Goal: Transaction & Acquisition: Purchase product/service

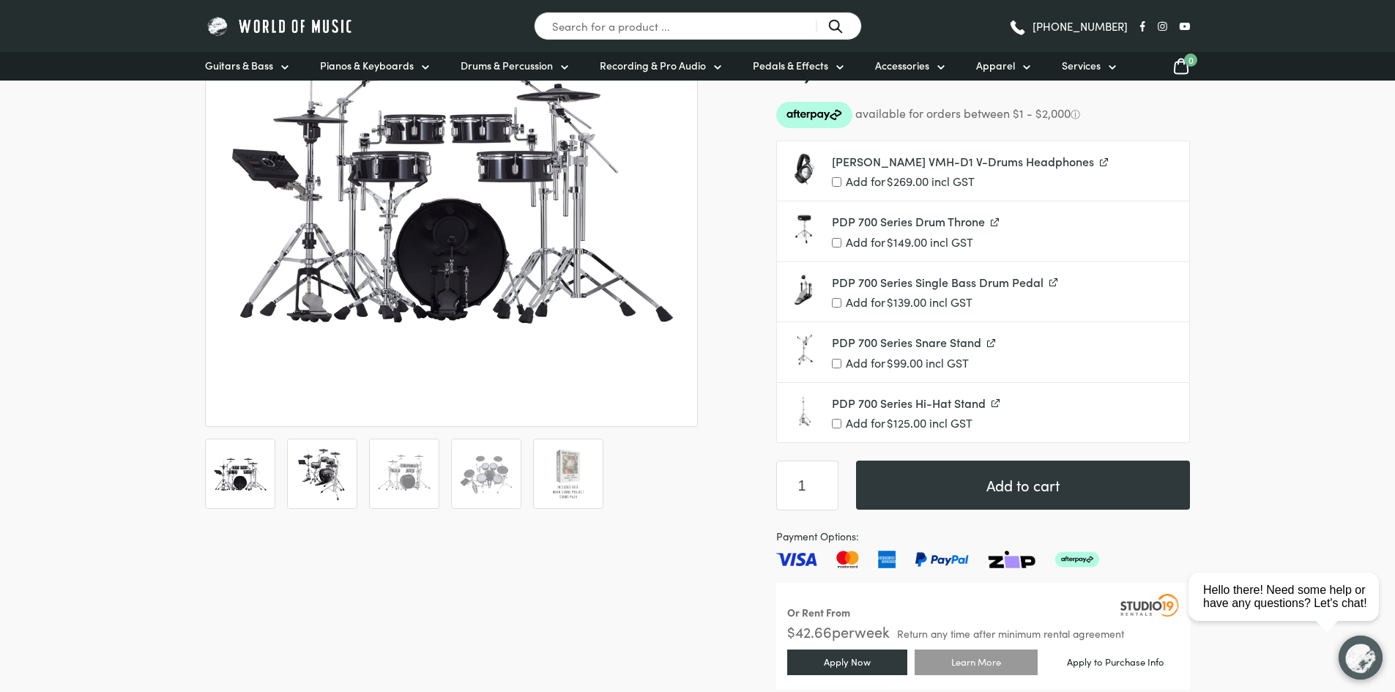
scroll to position [293, 0]
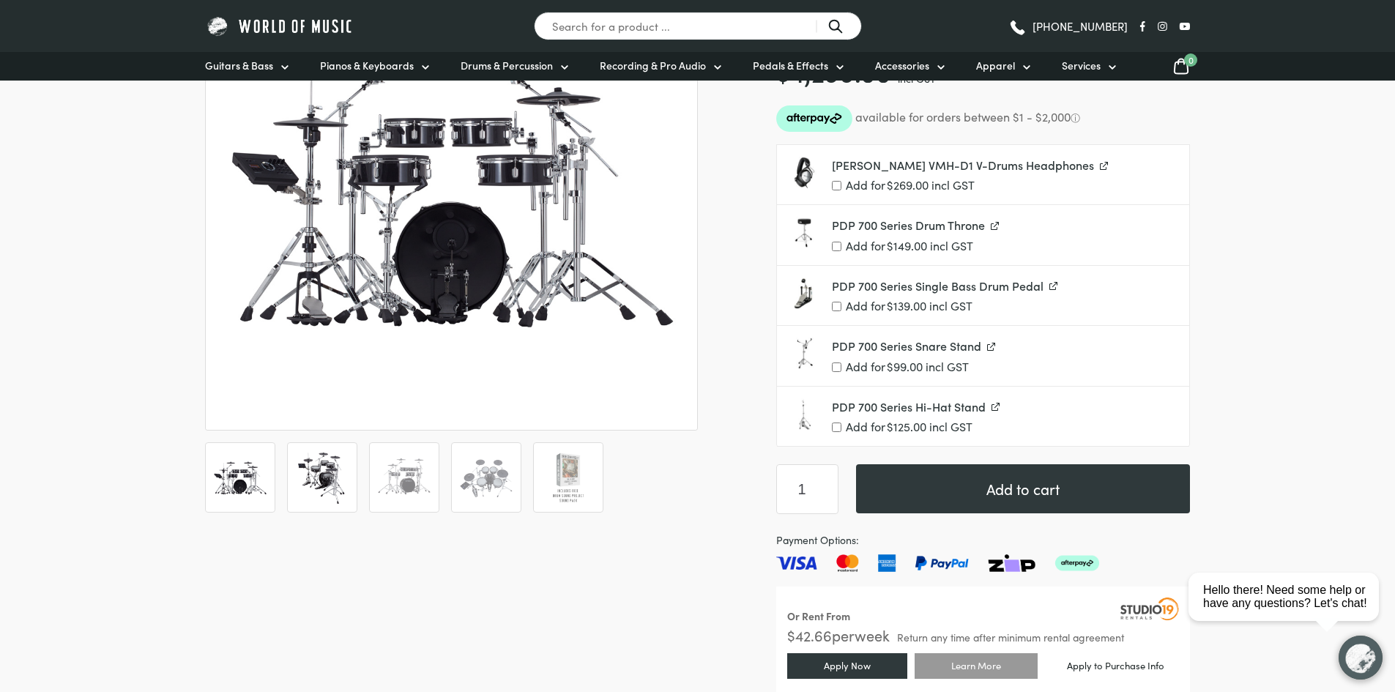
click at [312, 484] on img at bounding box center [322, 478] width 54 height 54
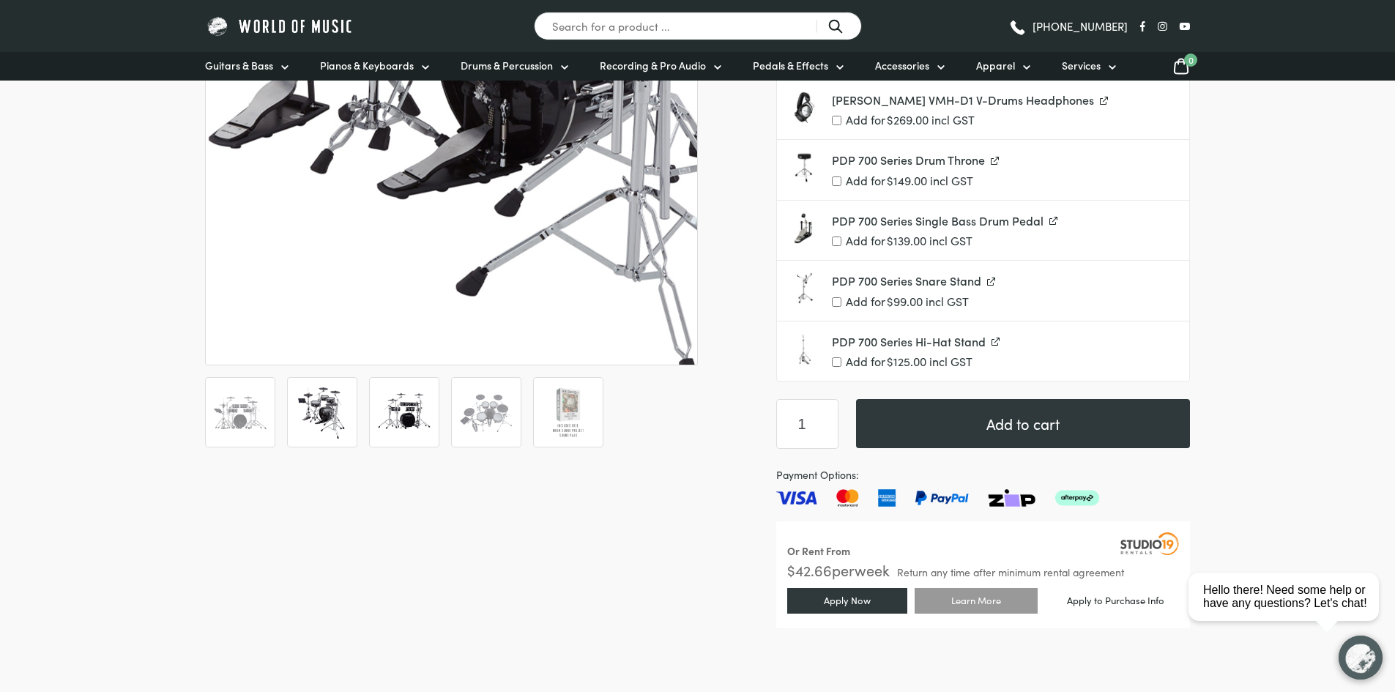
scroll to position [440, 0]
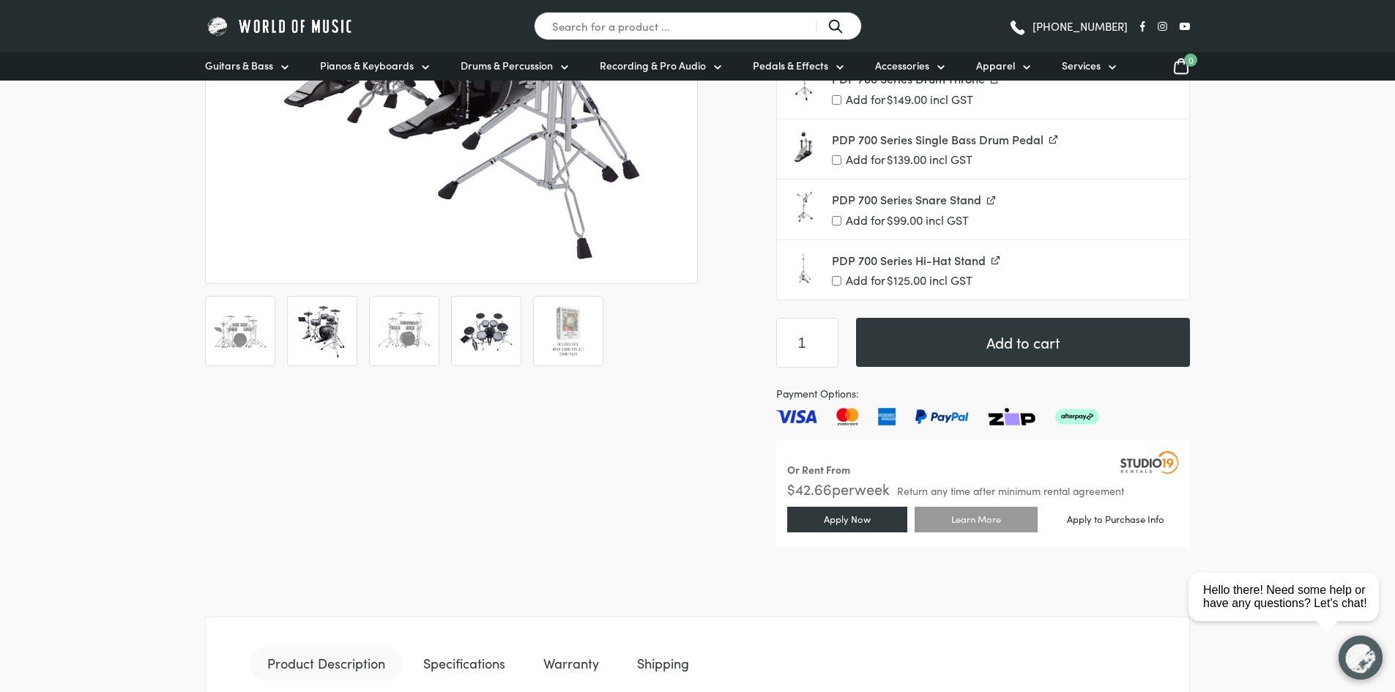
click at [479, 329] on img at bounding box center [486, 331] width 54 height 54
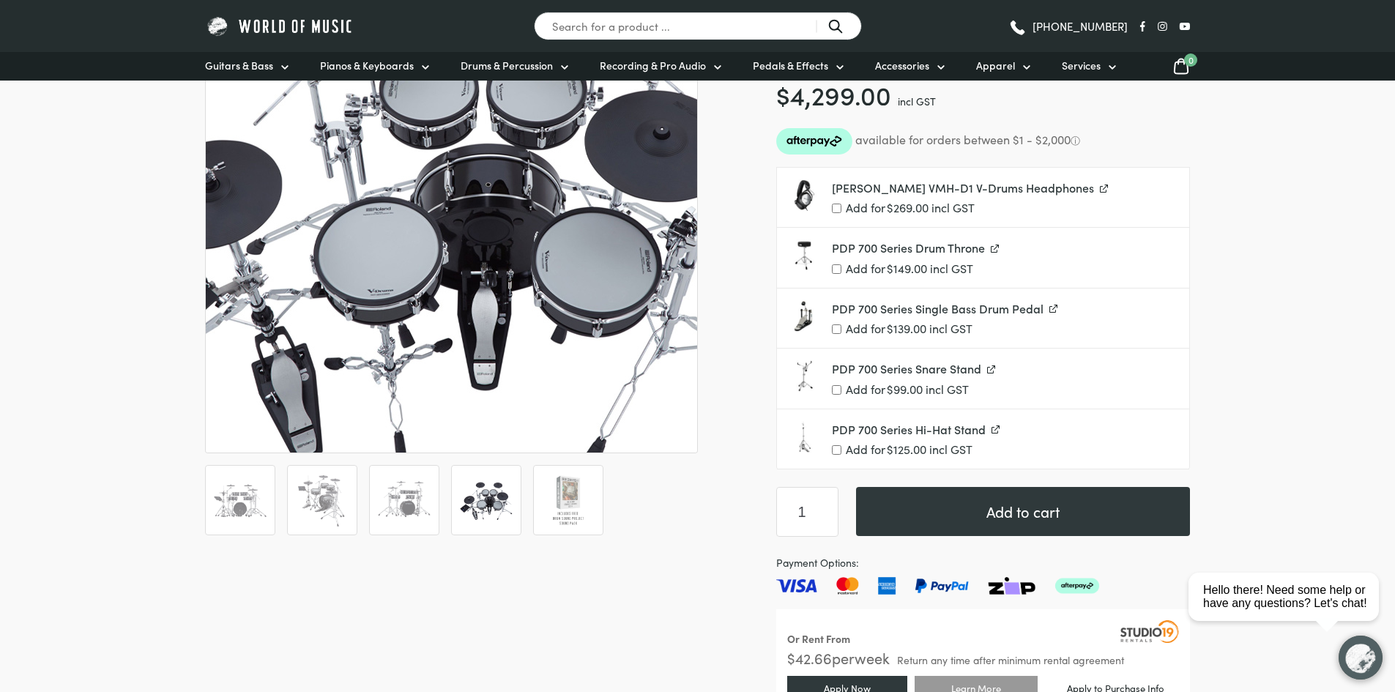
scroll to position [293, 0]
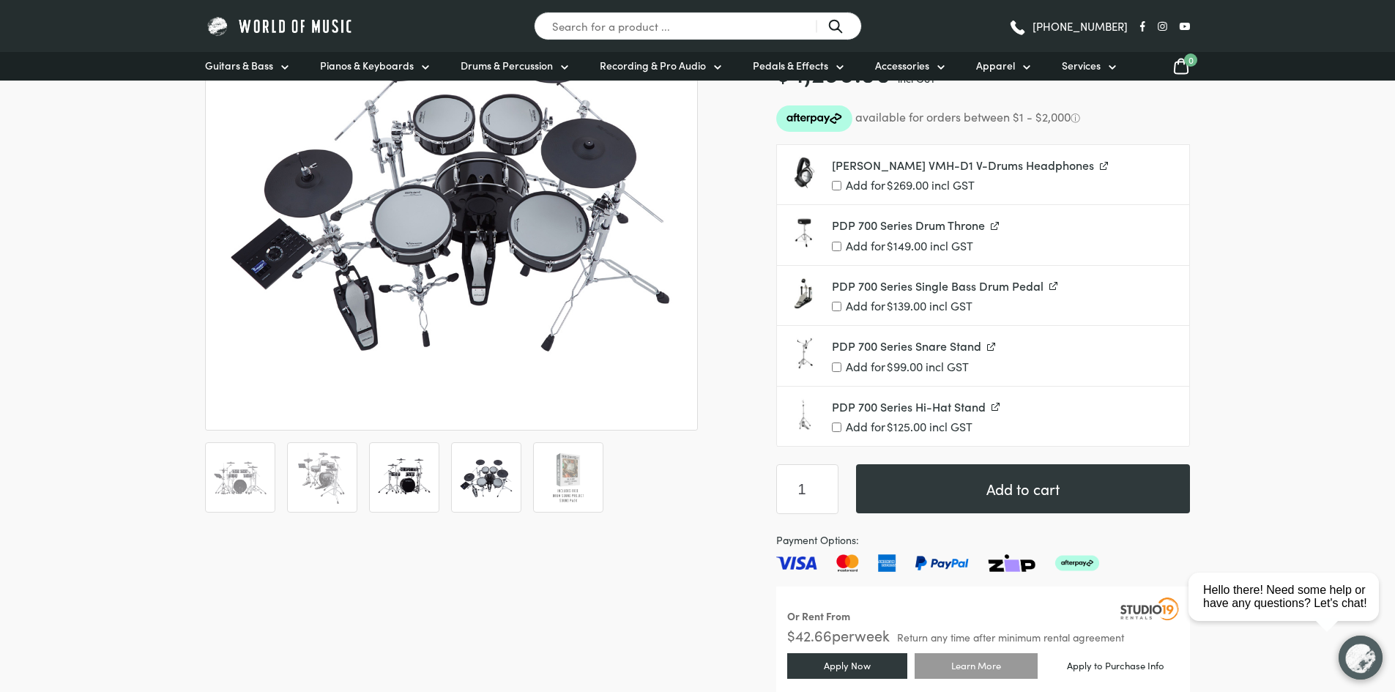
click at [440, 466] on ol at bounding box center [451, 477] width 493 height 70
click at [430, 466] on img at bounding box center [404, 478] width 54 height 54
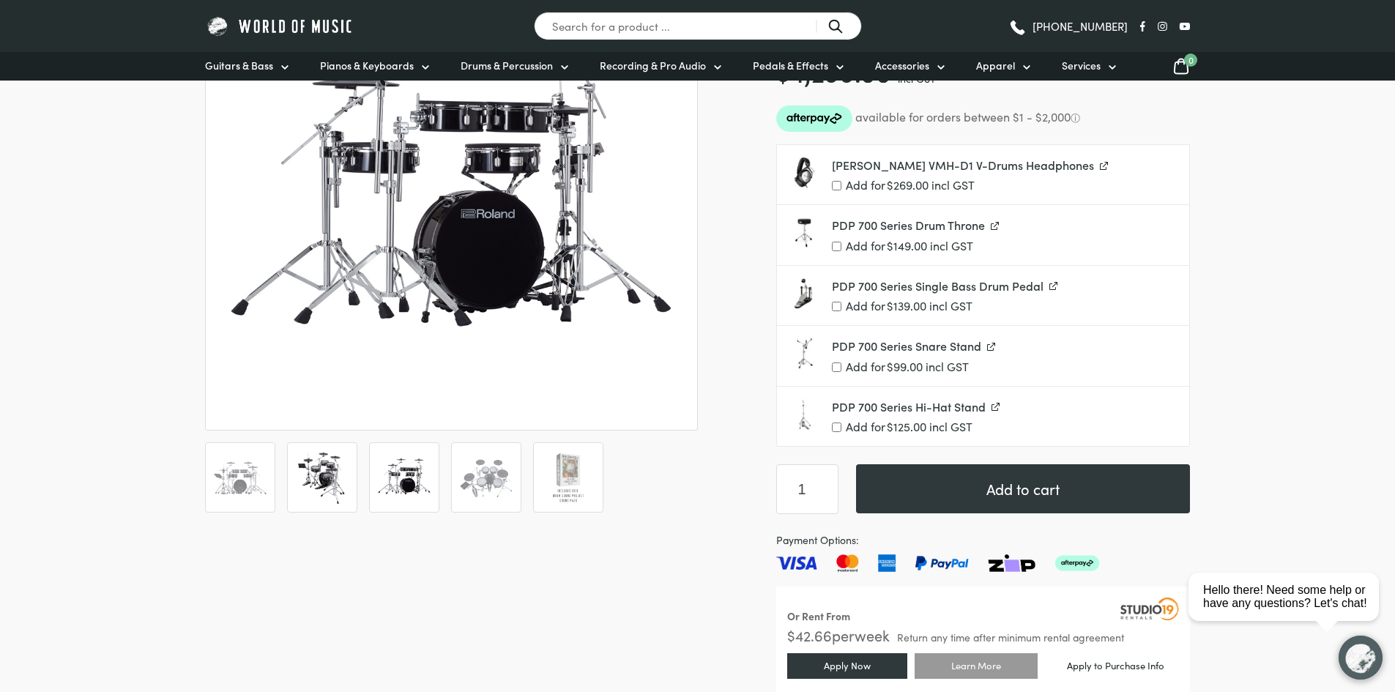
drag, startPoint x: 343, startPoint y: 484, endPoint x: 352, endPoint y: 482, distance: 9.1
click at [343, 485] on img at bounding box center [322, 478] width 54 height 54
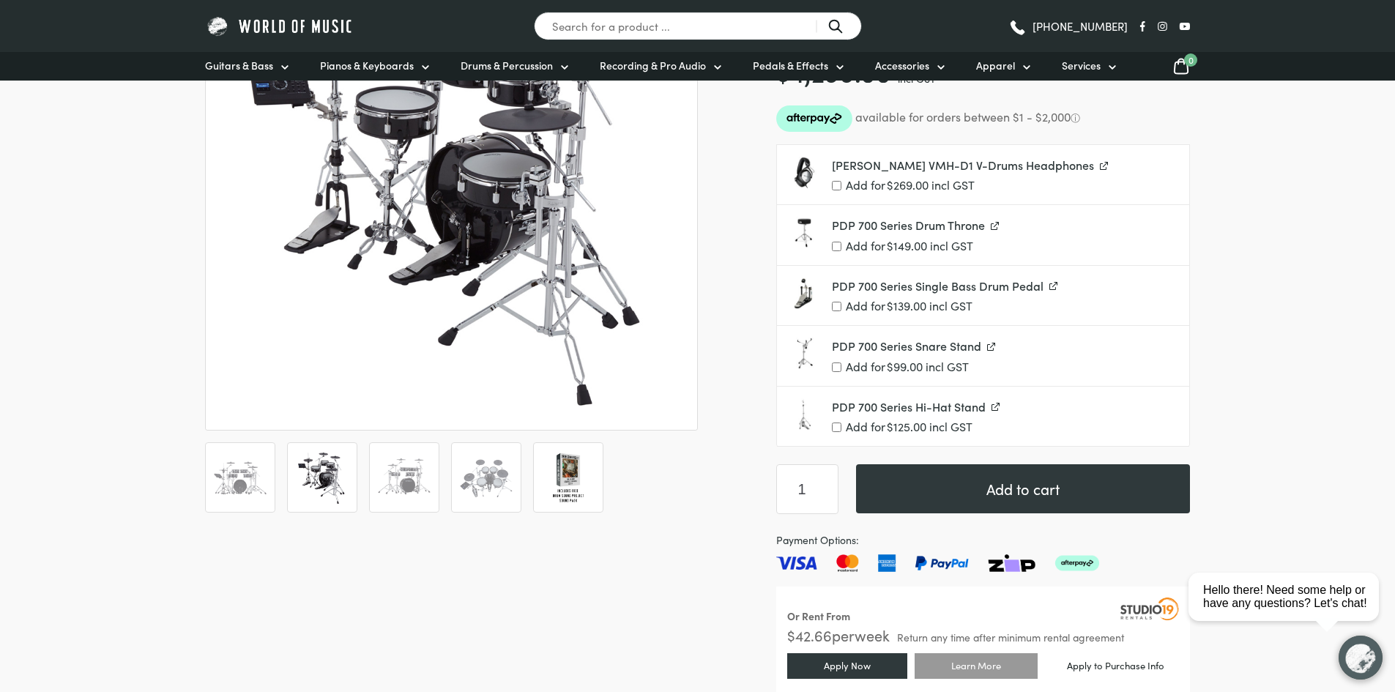
click at [561, 458] on img at bounding box center [568, 478] width 54 height 54
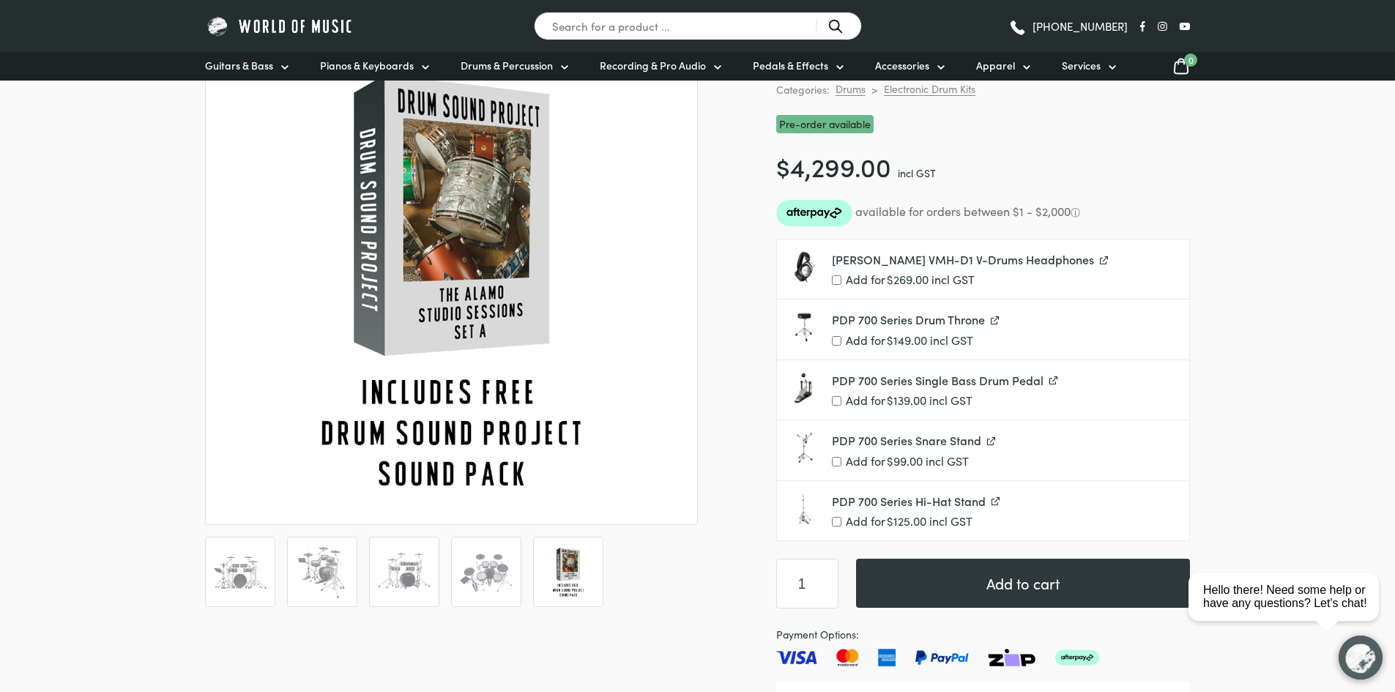
scroll to position [220, 0]
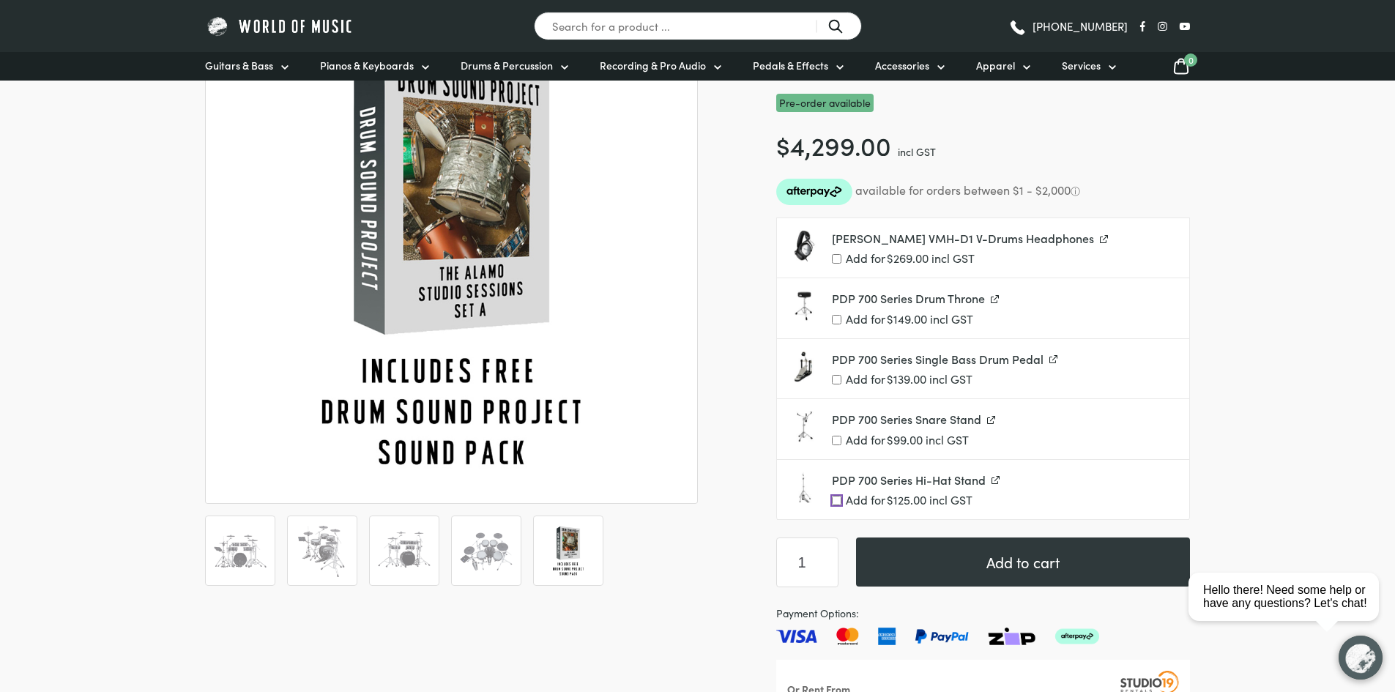
click at [836, 498] on input "Add for $ 125.00 incl GST" at bounding box center [837, 501] width 10 height 10
checkbox input "true"
click at [837, 375] on input "Add for $ 139.00 incl GST" at bounding box center [837, 380] width 10 height 10
checkbox input "true"
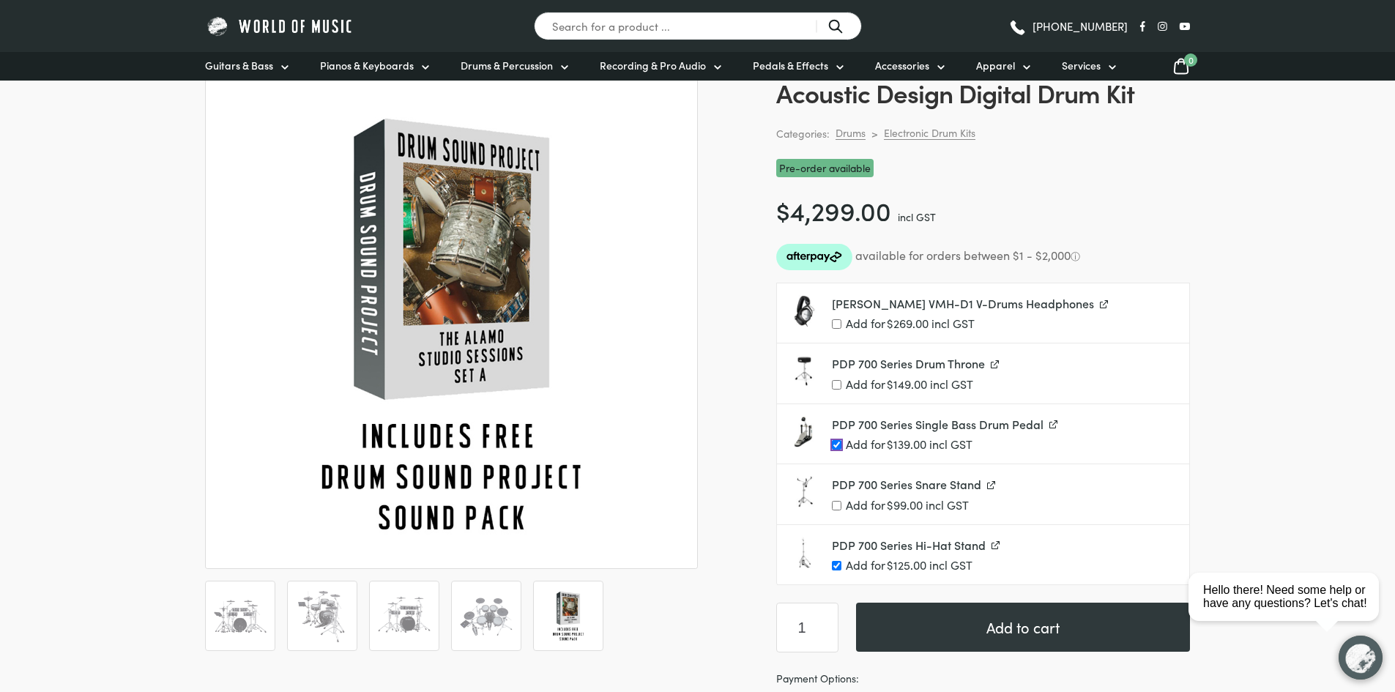
scroll to position [440, 0]
